Goal: Task Accomplishment & Management: Manage account settings

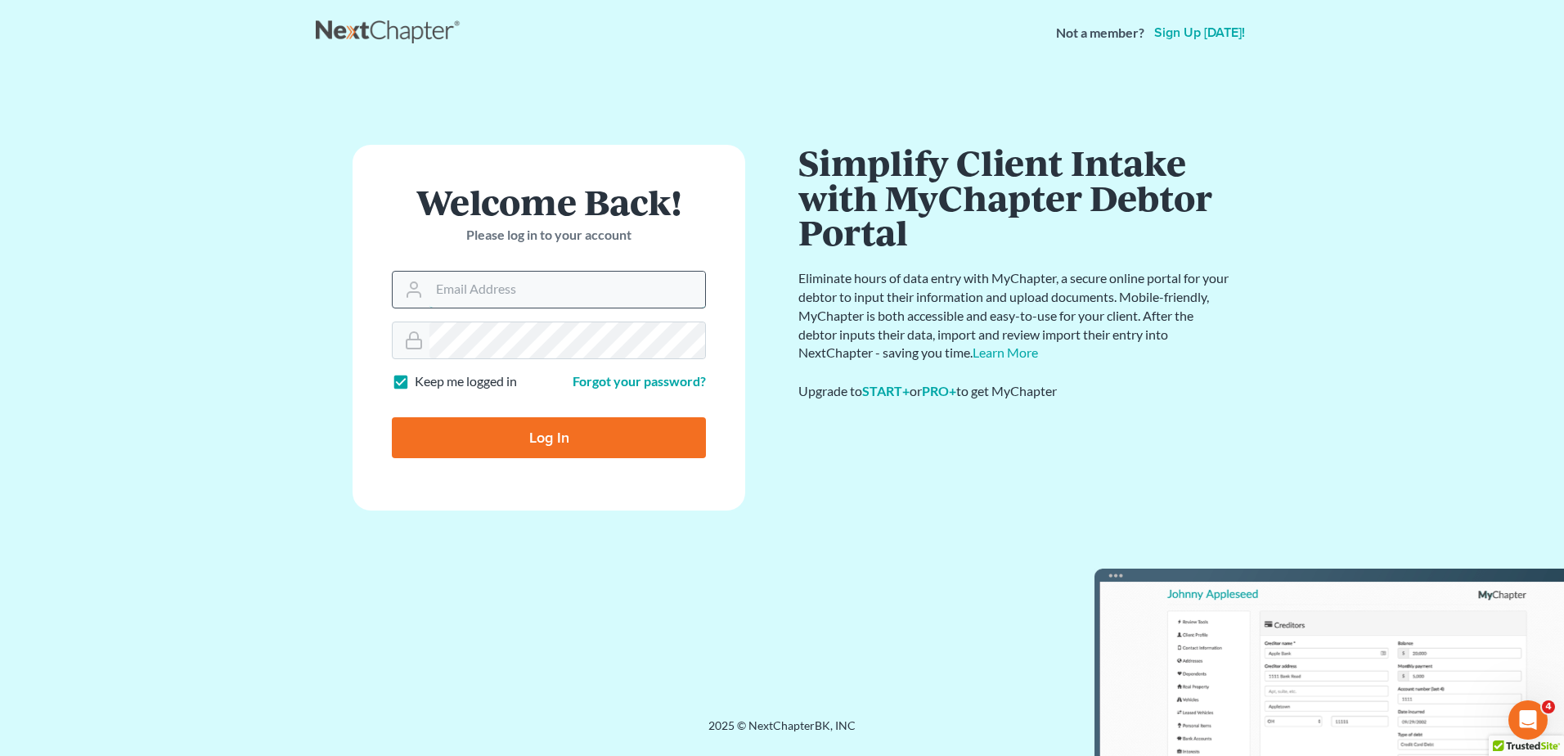
click at [466, 272] on input "Email Address" at bounding box center [568, 290] width 276 height 36
type input "[EMAIL_ADDRESS][DOMAIN_NAME]"
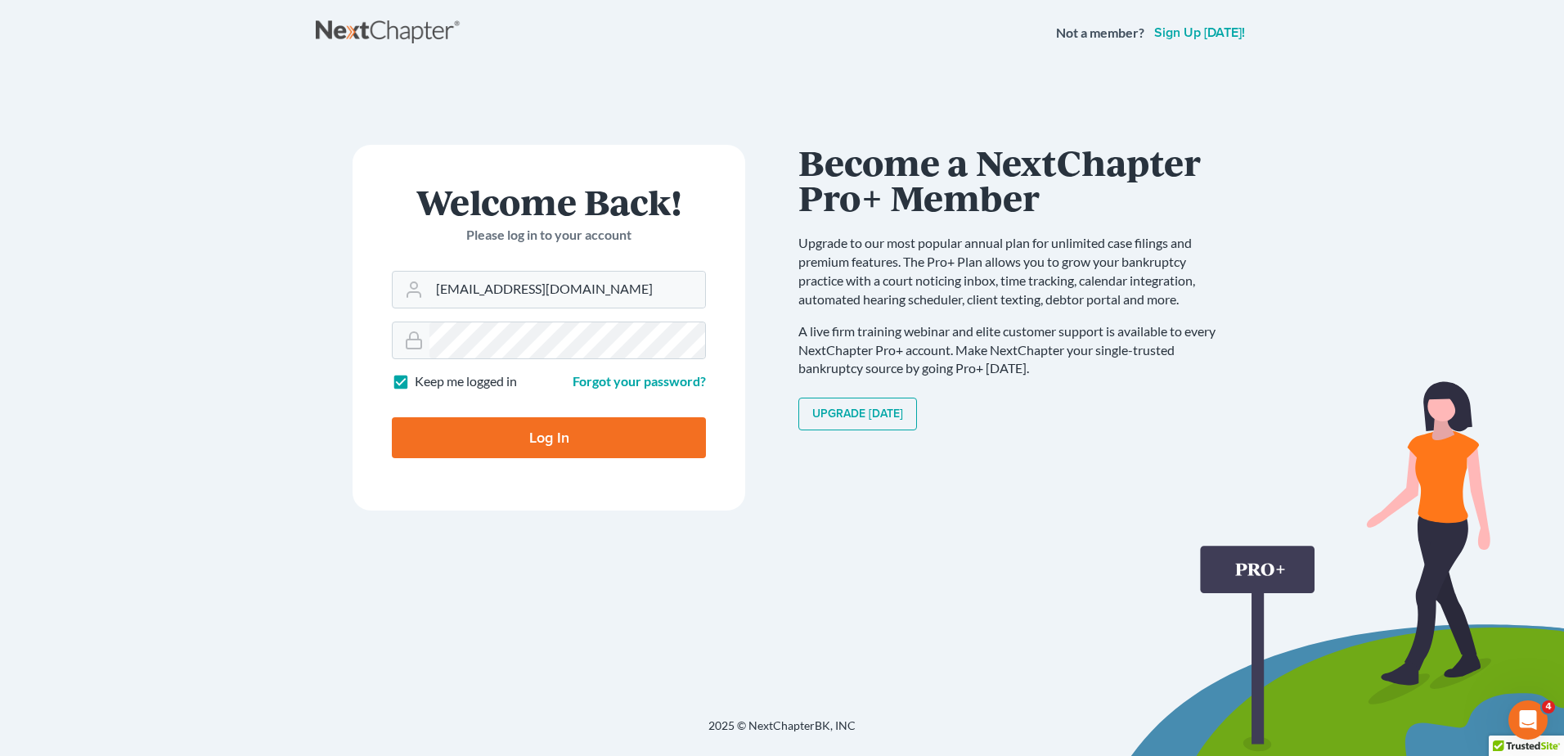
click at [490, 431] on input "Log In" at bounding box center [549, 437] width 314 height 41
type input "Thinking..."
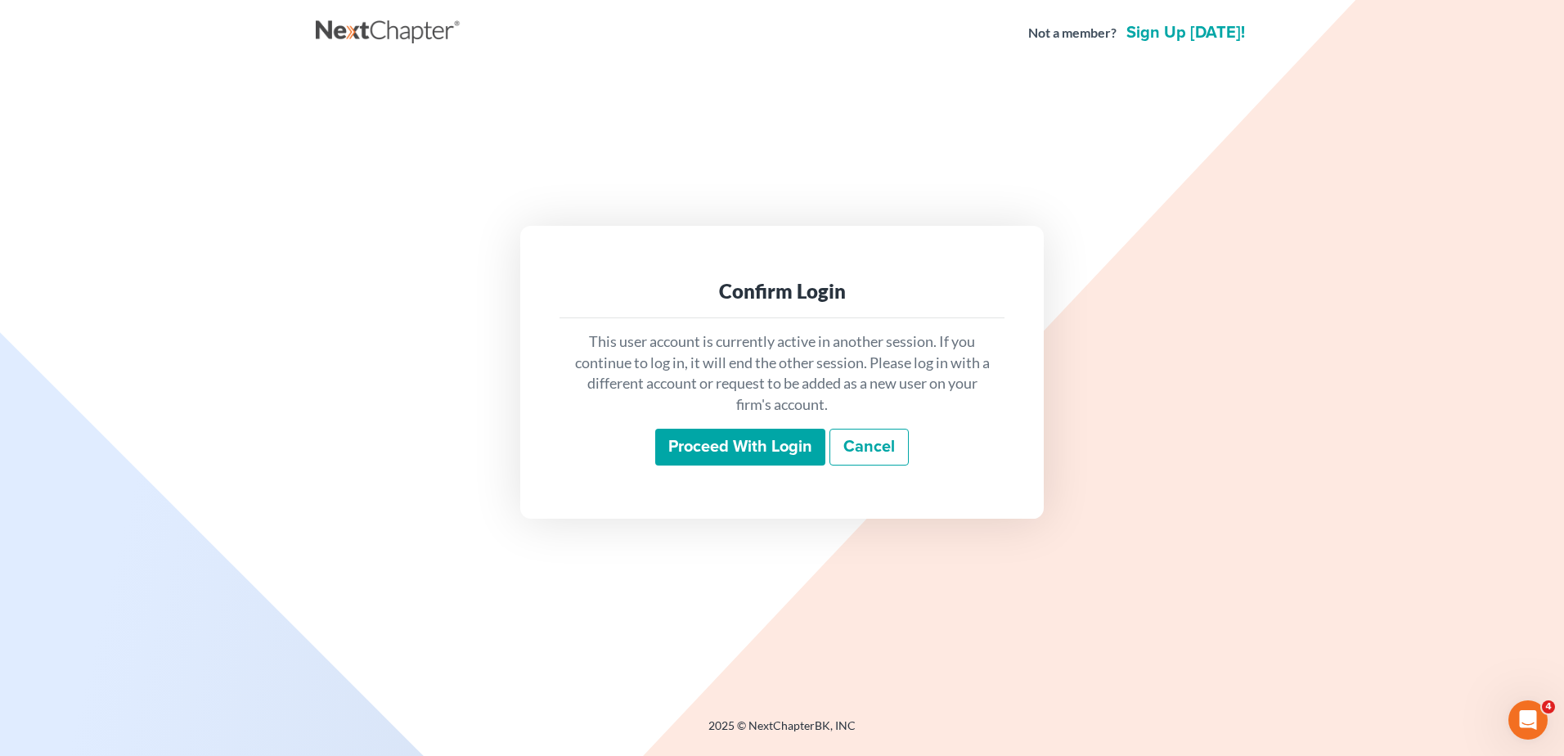
click at [700, 447] on input "Proceed with login" at bounding box center [740, 448] width 170 height 38
